Goal: Complete application form

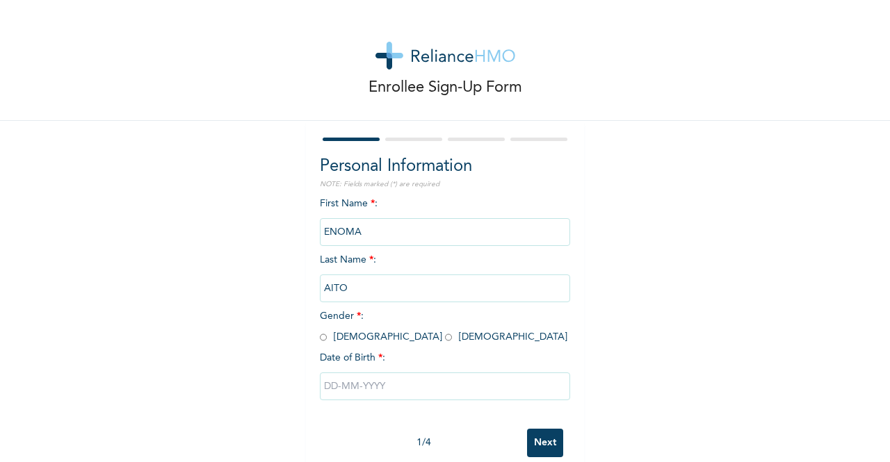
scroll to position [28, 0]
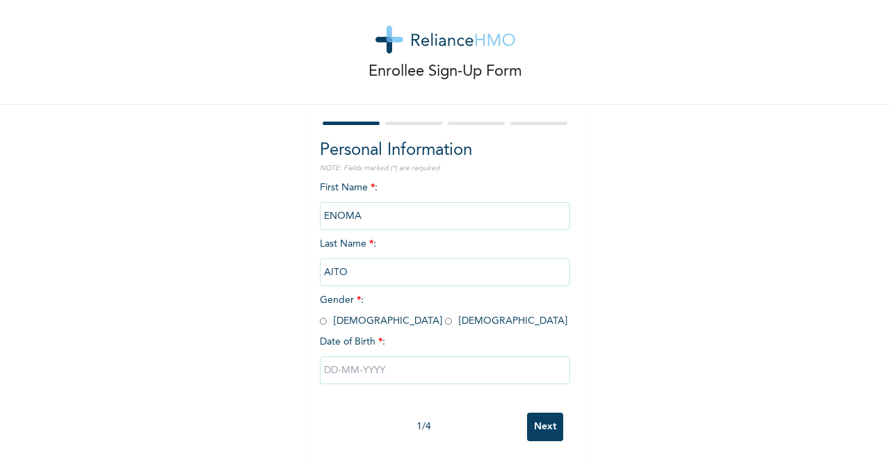
click at [445, 315] on input "radio" at bounding box center [448, 321] width 7 height 13
radio input "true"
click at [348, 357] on input "text" at bounding box center [445, 371] width 250 height 28
select select "8"
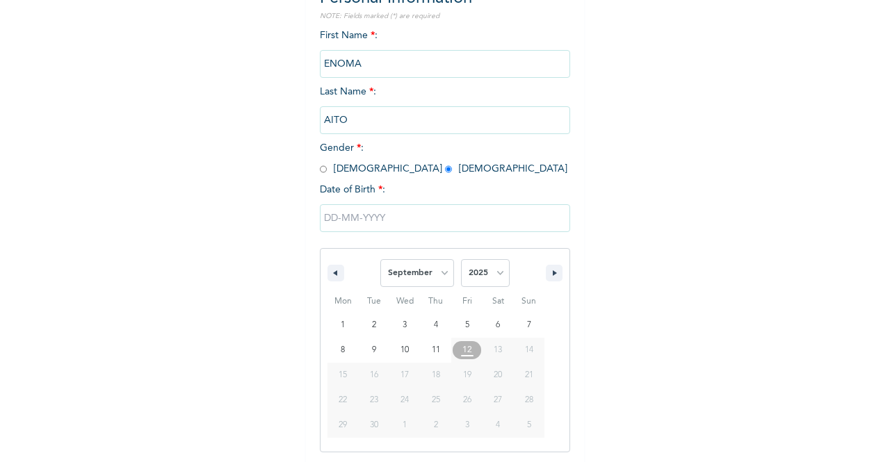
scroll to position [170, 0]
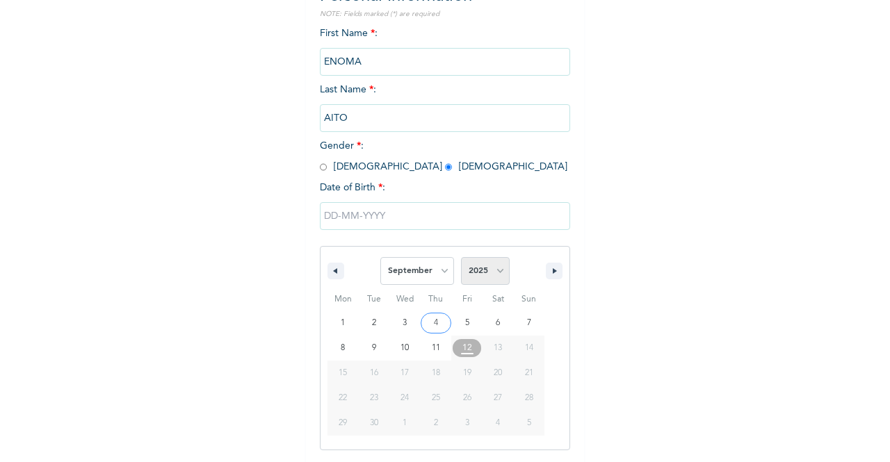
click at [496, 264] on select "2025 2024 2023 2022 2021 2020 2019 2018 2017 2016 2015 2014 2013 2012 2011 2010…" at bounding box center [485, 271] width 49 height 28
select select "1996"
click at [461, 259] on select "2025 2024 2023 2022 2021 2020 2019 2018 2017 2016 2015 2014 2013 2012 2011 2010…" at bounding box center [485, 271] width 49 height 28
type input "[DATE]"
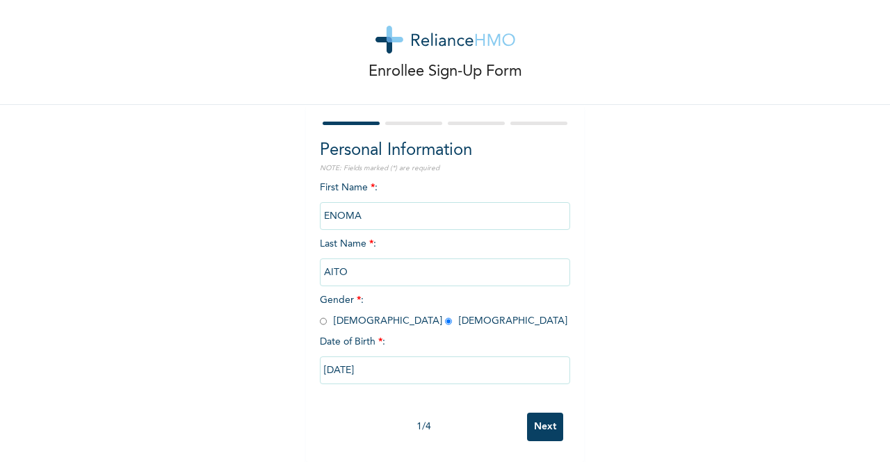
scroll to position [28, 0]
click at [527, 413] on input "Next" at bounding box center [545, 427] width 36 height 28
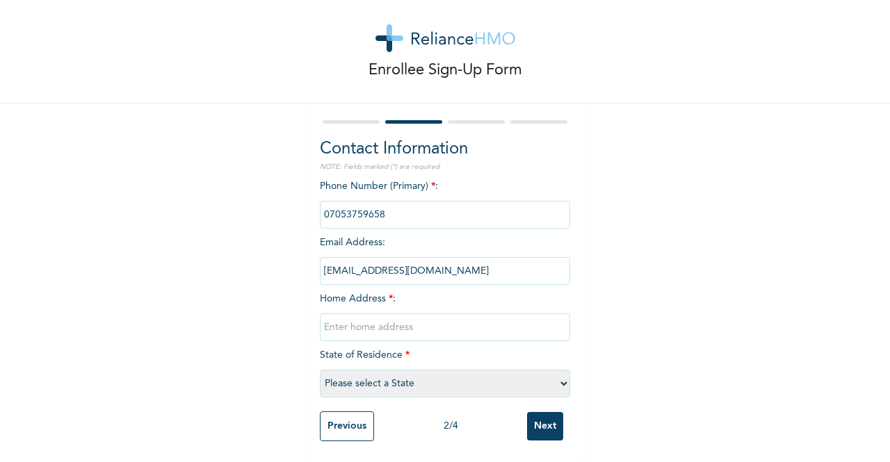
click at [378, 316] on input "text" at bounding box center [445, 327] width 250 height 28
type input "alh bakinson street"
select select "25"
click at [320, 316] on input "alh bakinson street" at bounding box center [445, 327] width 250 height 28
type input "[STREET_ADDRESS]"
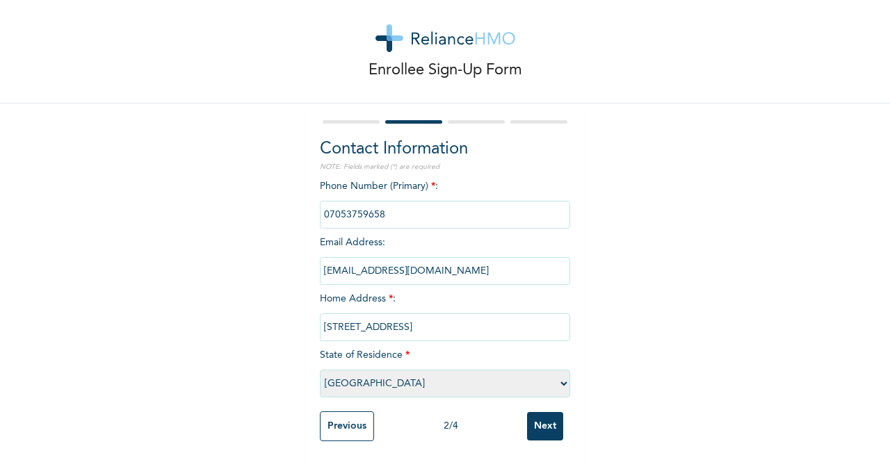
click at [546, 416] on input "Next" at bounding box center [545, 426] width 36 height 28
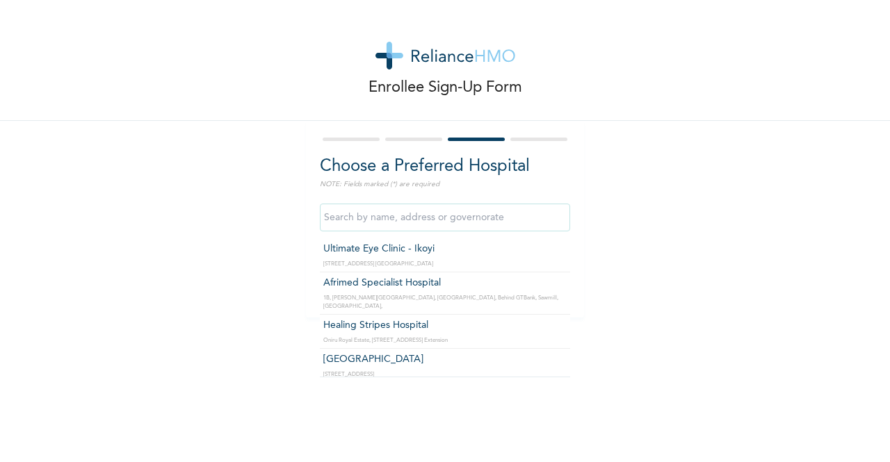
click at [399, 211] on input "text" at bounding box center [445, 218] width 250 height 28
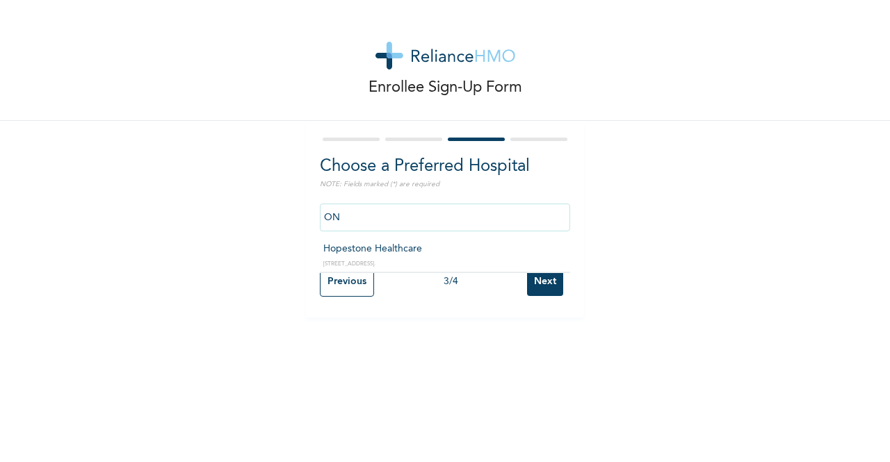
type input "O"
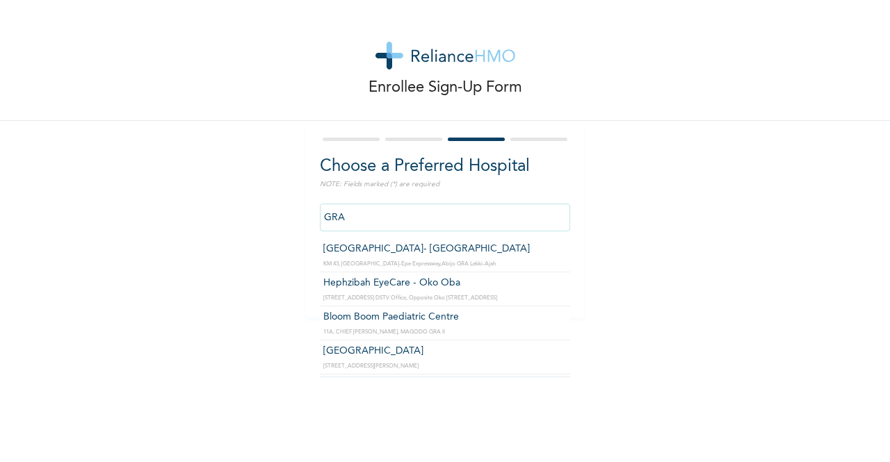
click at [320, 219] on input "GRA" at bounding box center [445, 218] width 250 height 28
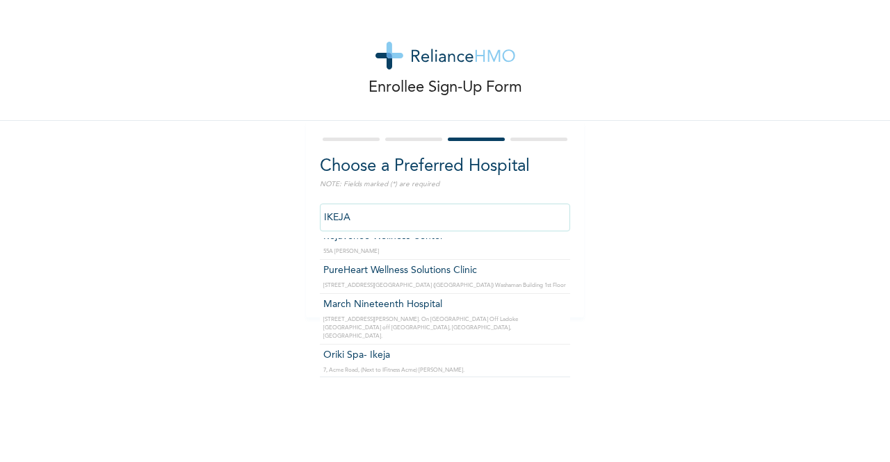
scroll to position [371, 0]
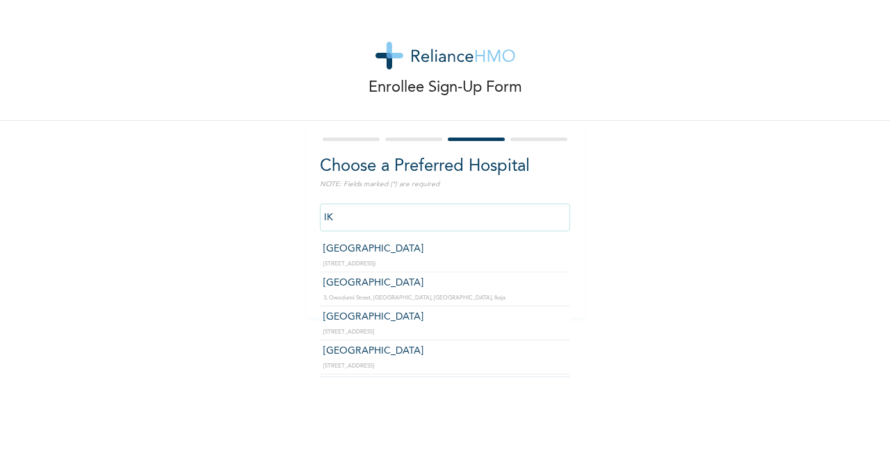
type input "I"
type input "E"
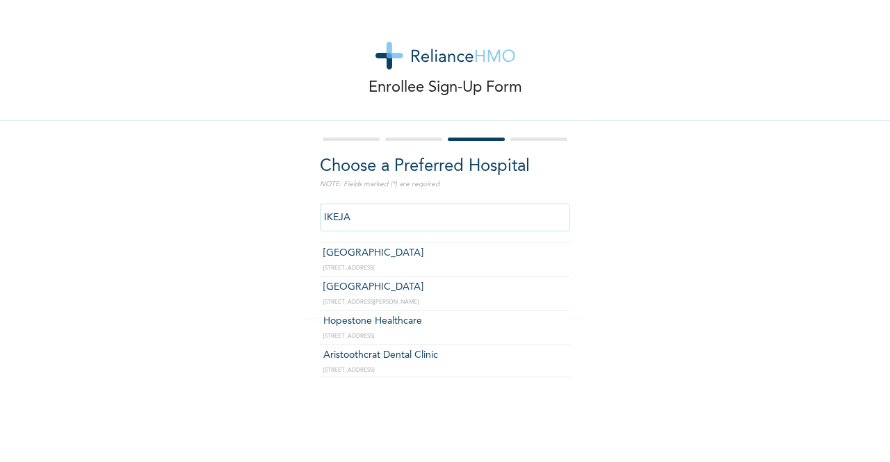
scroll to position [101, 0]
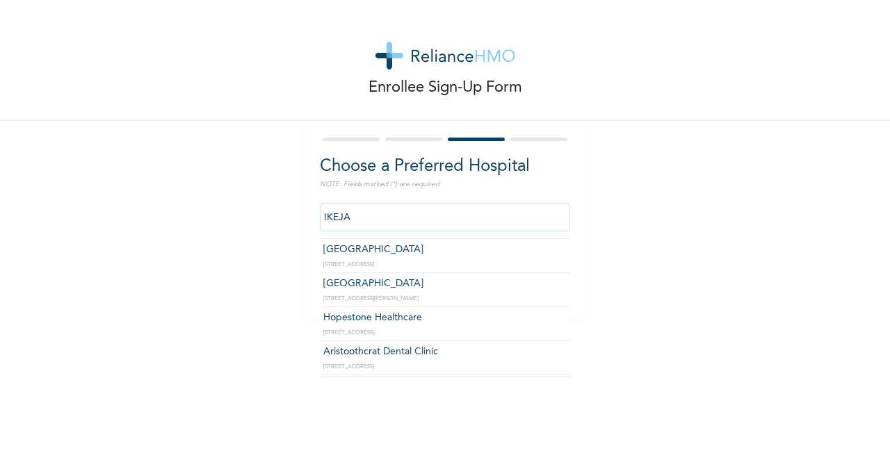
type input "IKEJA"
